Goal: Information Seeking & Learning: Learn about a topic

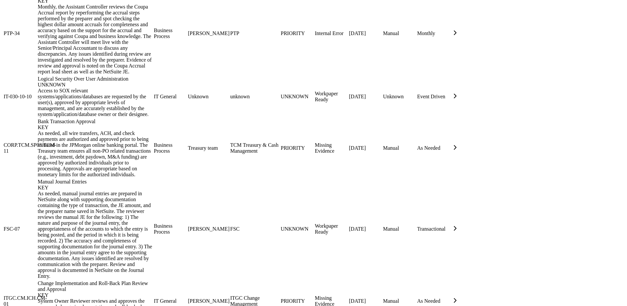
scroll to position [870, 0]
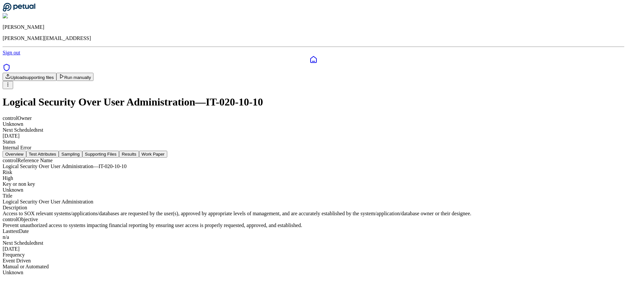
click at [82, 151] on button "Sampling" at bounding box center [71, 154] width 24 height 7
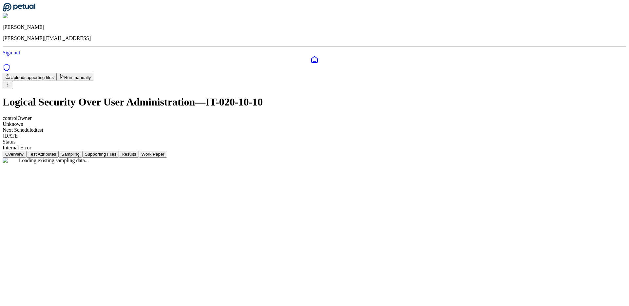
click at [119, 151] on button "Supporting Files" at bounding box center [100, 154] width 37 height 7
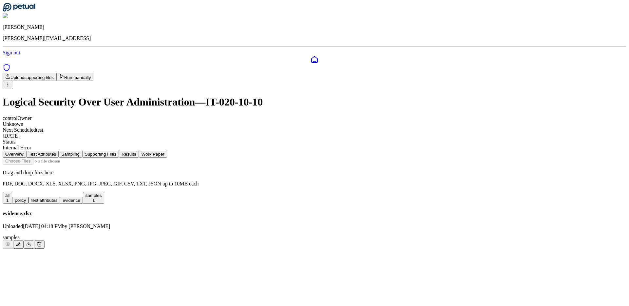
click at [139, 151] on button "Results" at bounding box center [129, 154] width 20 height 7
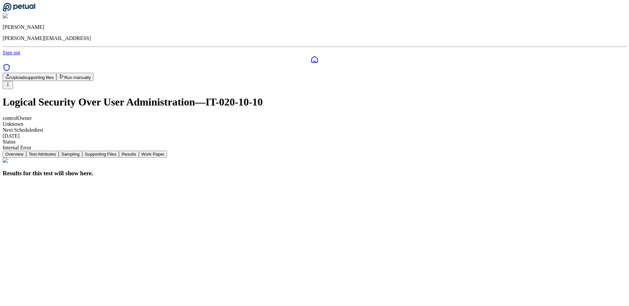
click at [167, 151] on button "Work Paper" at bounding box center [153, 154] width 28 height 7
click at [206, 151] on nav "Overview Test Attributes Sampling Supporting Files Results Work Paper" at bounding box center [315, 154] width 624 height 7
click at [59, 151] on button "Test Attributes" at bounding box center [42, 154] width 33 height 7
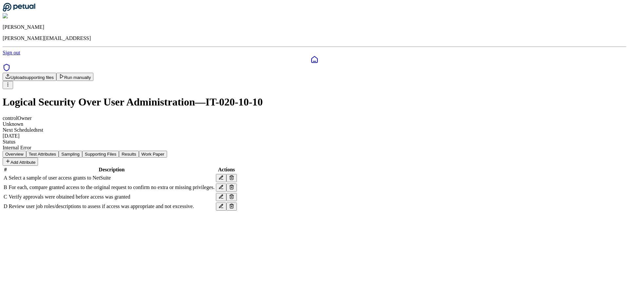
drag, startPoint x: 240, startPoint y: 110, endPoint x: 234, endPoint y: 114, distance: 6.8
click at [82, 151] on button "Sampling" at bounding box center [71, 154] width 24 height 7
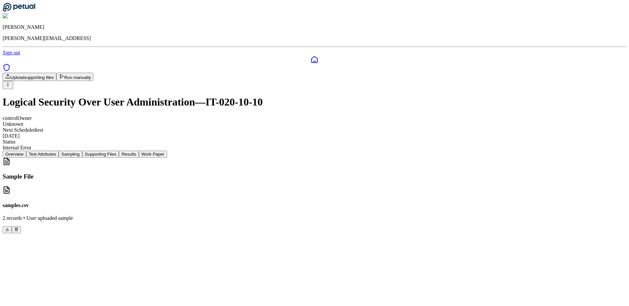
click at [119, 151] on button "Supporting Files" at bounding box center [100, 154] width 37 height 7
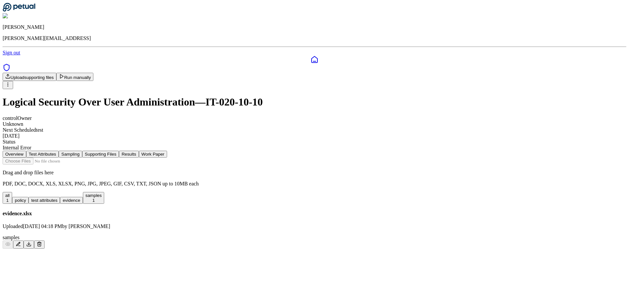
click at [94, 73] on button "Run manually" at bounding box center [74, 77] width 37 height 8
click at [139, 151] on button "Results" at bounding box center [129, 154] width 20 height 7
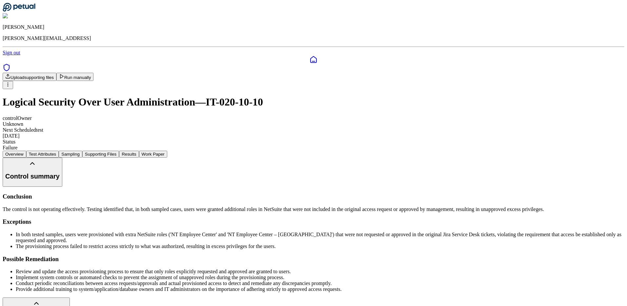
click at [167, 151] on button "Work Paper" at bounding box center [153, 154] width 28 height 7
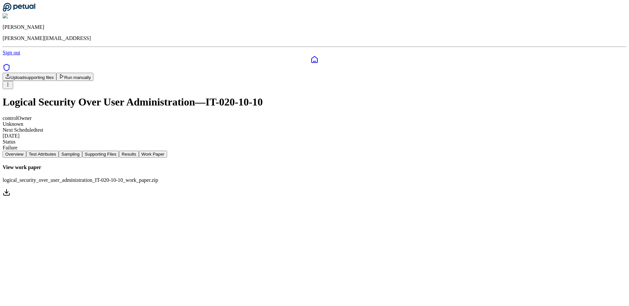
click at [288, 165] on link "View work paper logical_security_over_user_administration_IT-020-10-10_work_pap…" at bounding box center [315, 181] width 624 height 33
